Goal: Task Accomplishment & Management: Complete application form

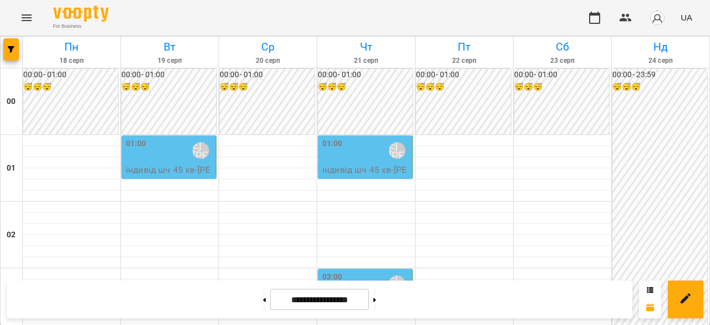
scroll to position [1221, 0]
click at [376, 302] on button at bounding box center [374, 299] width 3 height 24
click at [263, 300] on button at bounding box center [264, 299] width 3 height 24
type input "**********"
